Goal: Find contact information: Find contact information

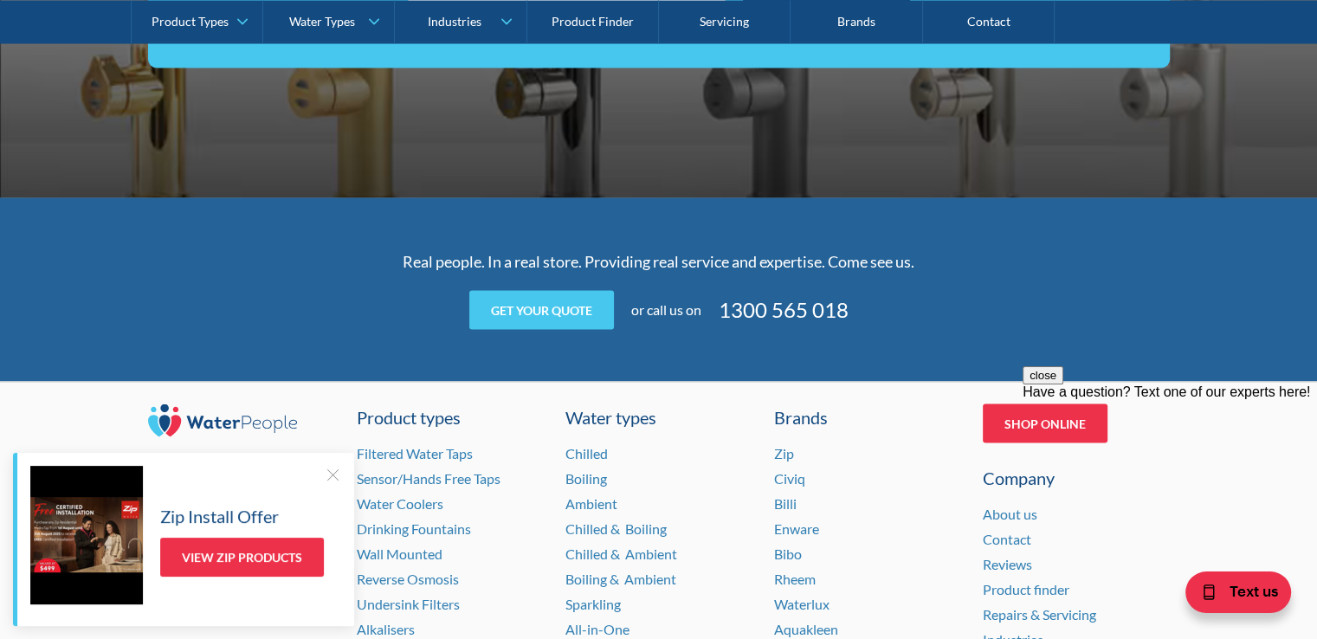
scroll to position [3607, 0]
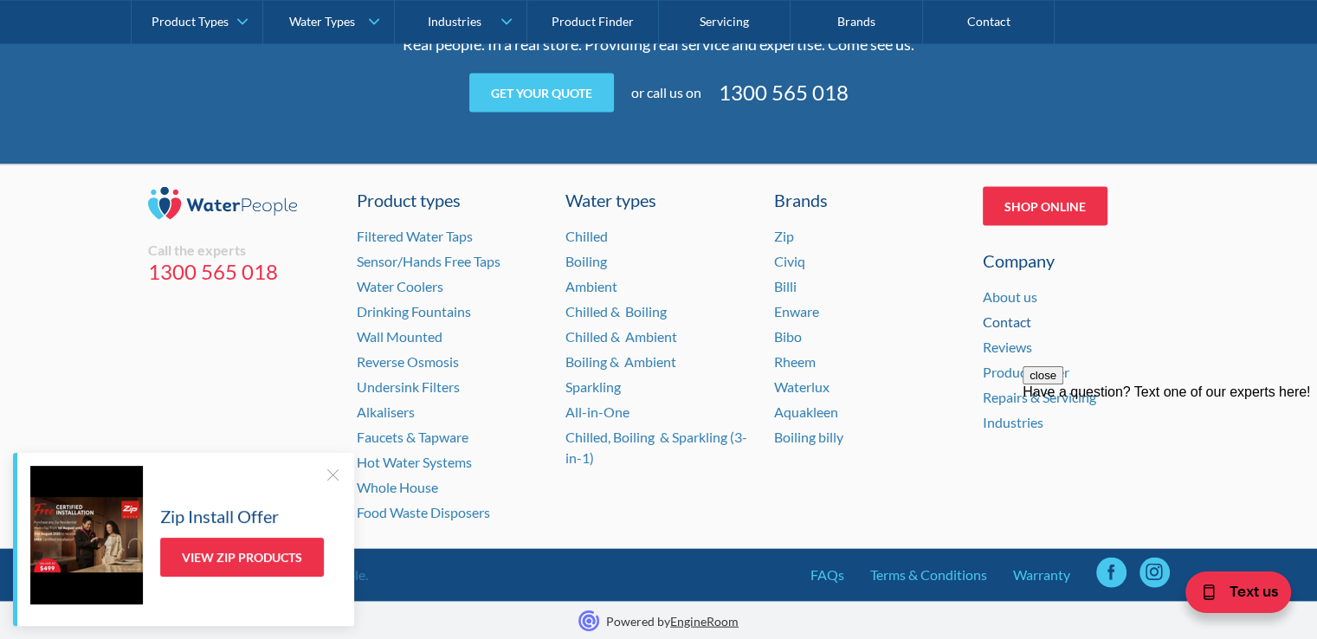
click at [1008, 322] on link "Contact" at bounding box center [1007, 321] width 48 height 16
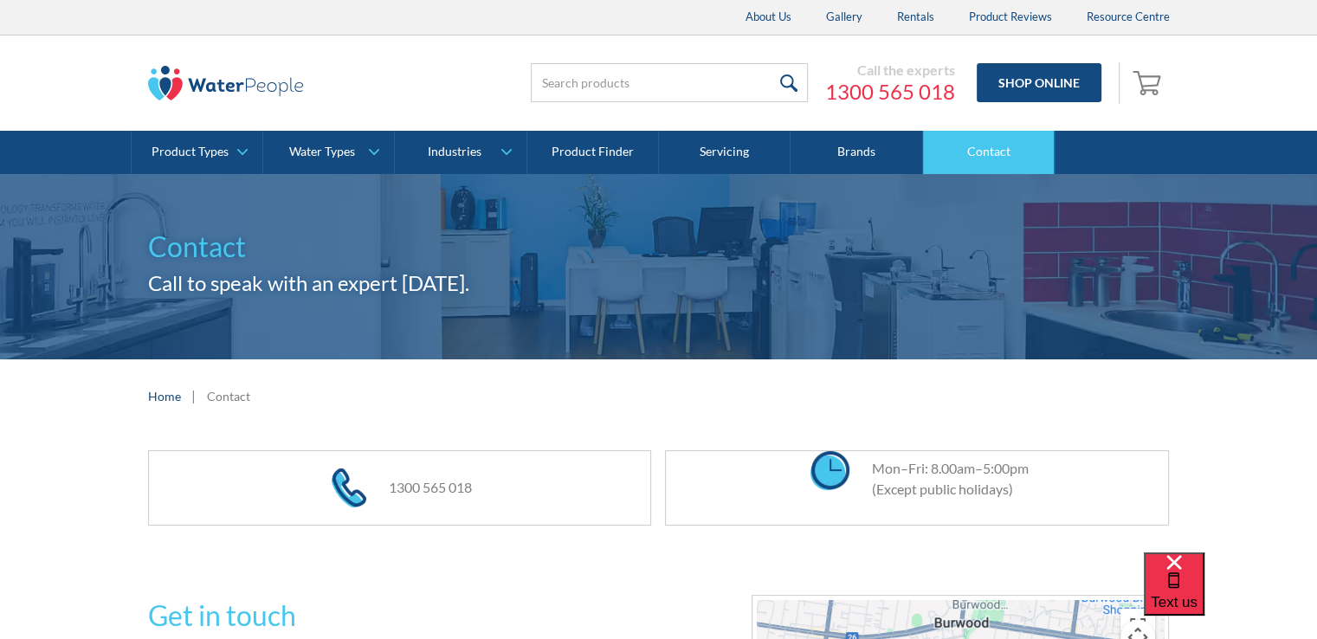
click at [997, 146] on link "Contact" at bounding box center [989, 152] width 132 height 43
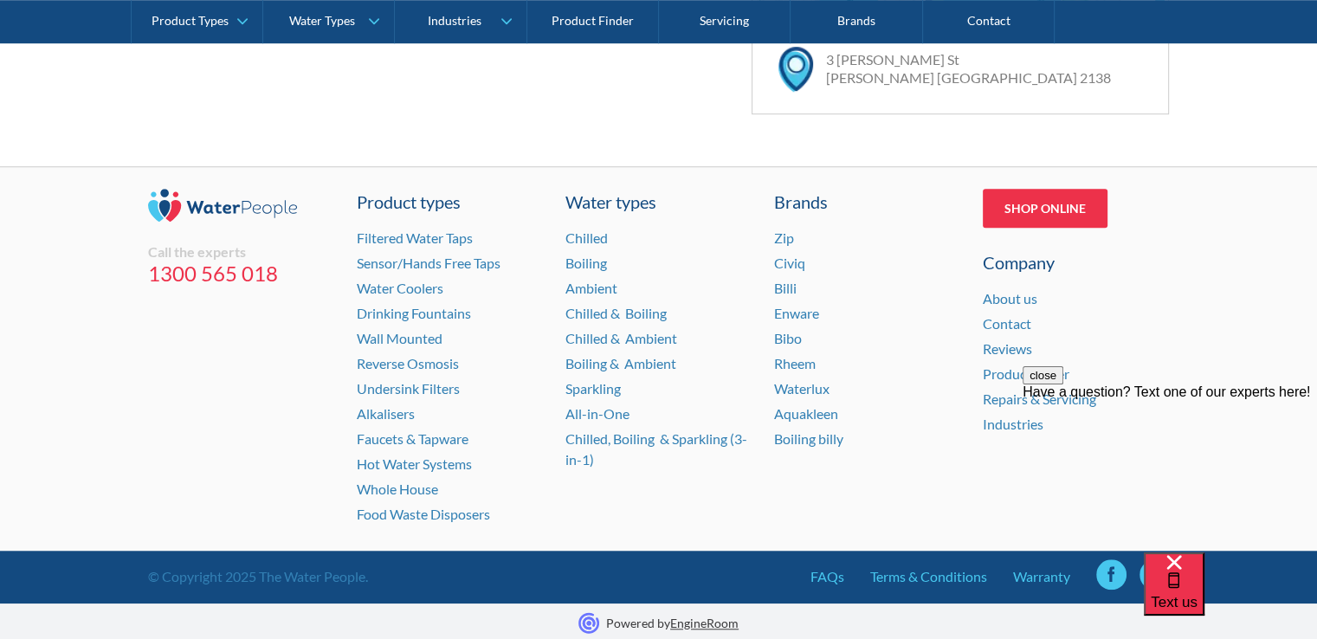
scroll to position [1306, 0]
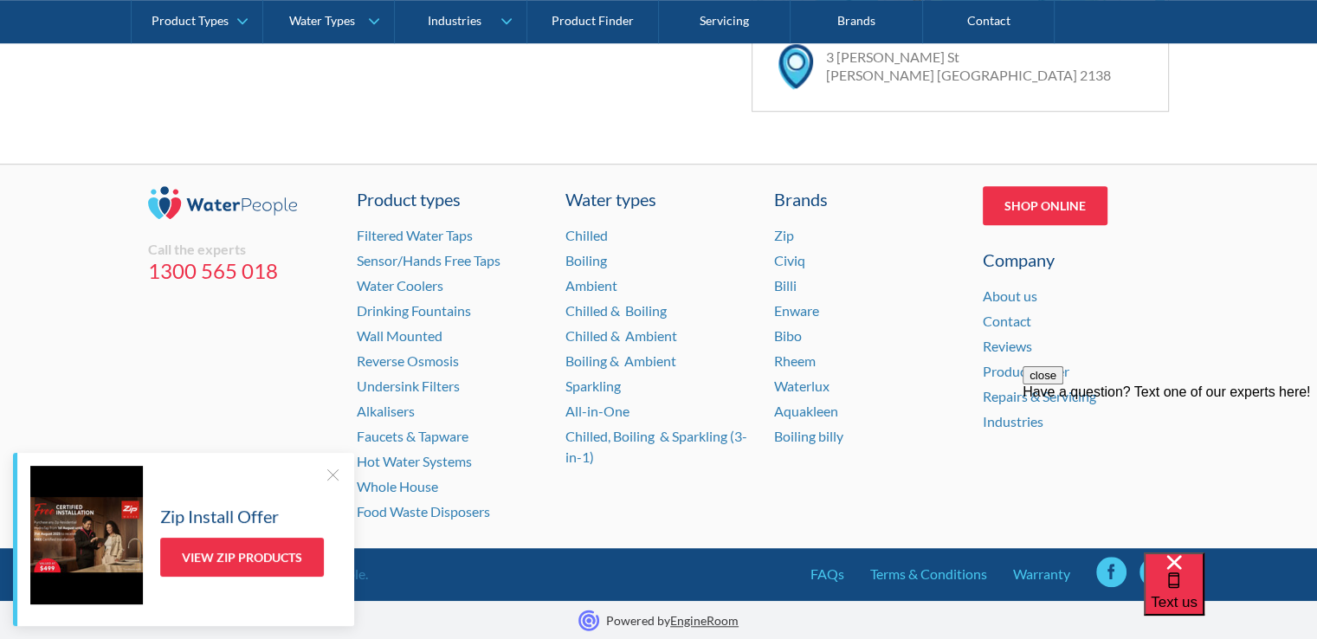
click at [337, 477] on div at bounding box center [332, 474] width 17 height 17
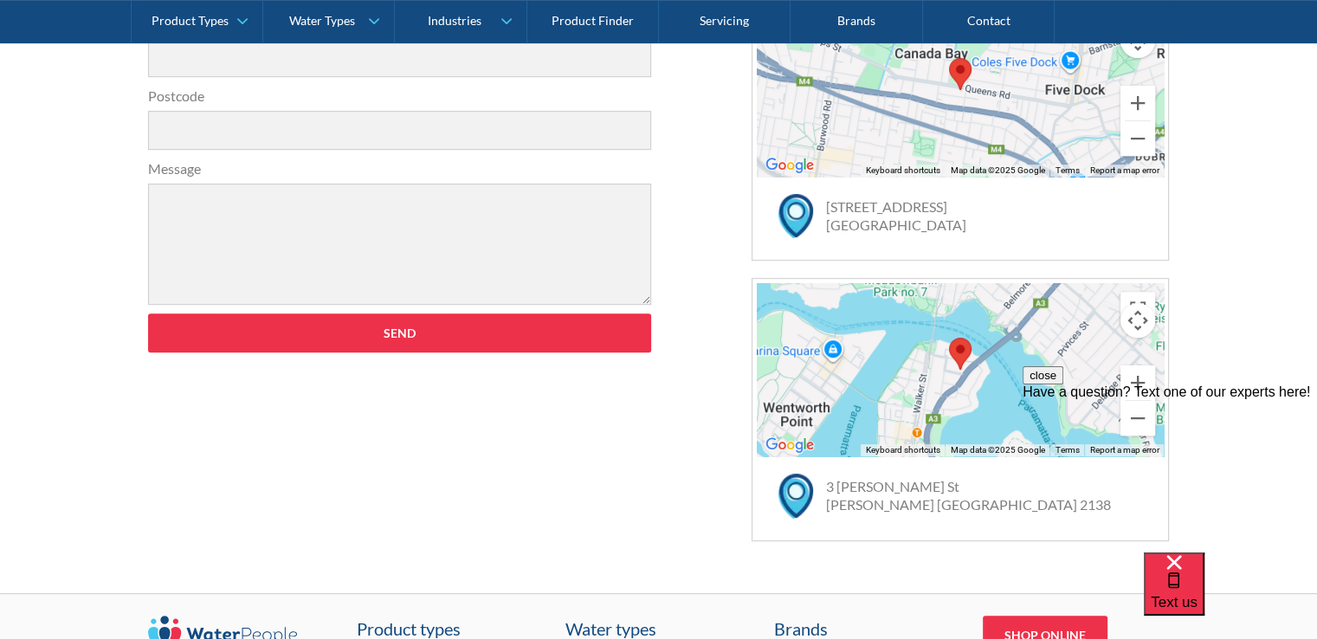
scroll to position [613, 0]
